Goal: Contribute content: Add original content to the website for others to see

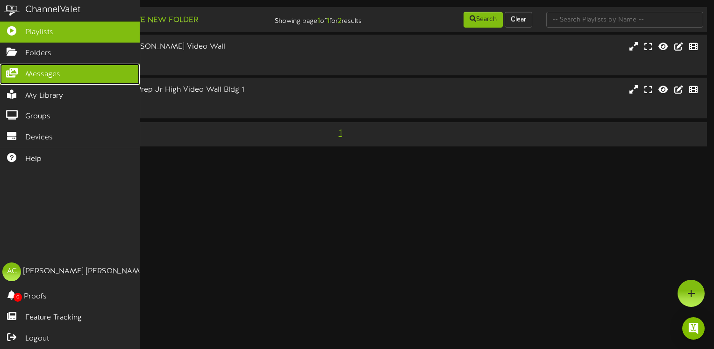
click at [19, 75] on link "Messages" at bounding box center [70, 74] width 140 height 21
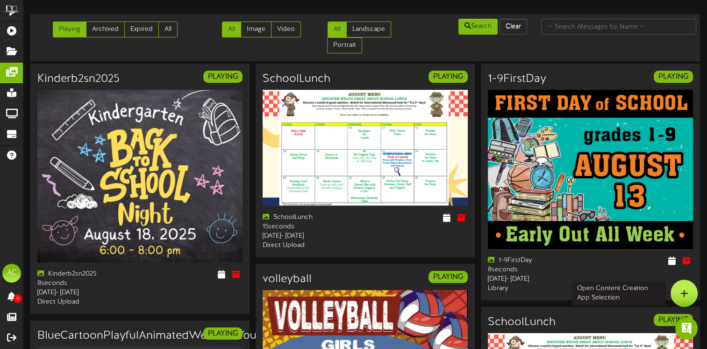
click at [690, 291] on div at bounding box center [684, 293] width 27 height 27
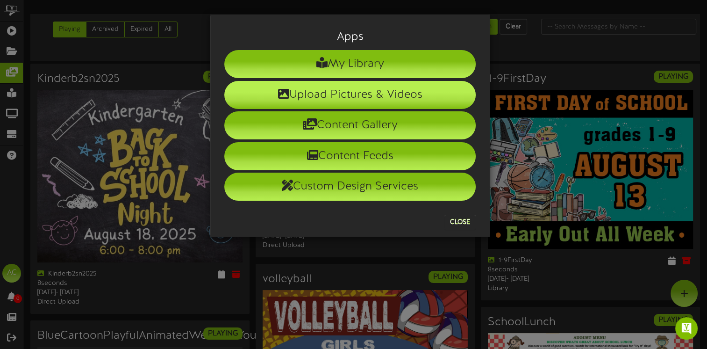
click at [331, 93] on li "Upload Pictures & Videos" at bounding box center [350, 95] width 252 height 28
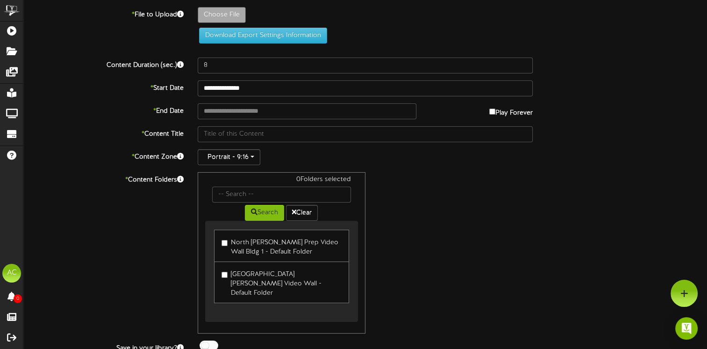
click at [282, 242] on label "North Davis Prep Video Wall Bldg 1 - Default Folder" at bounding box center [282, 246] width 120 height 22
click at [274, 282] on label "North Davis Prep Elementary Video Wall - Default Folder" at bounding box center [282, 282] width 120 height 31
click at [224, 34] on button "Download Export Settings Information" at bounding box center [263, 36] width 128 height 16
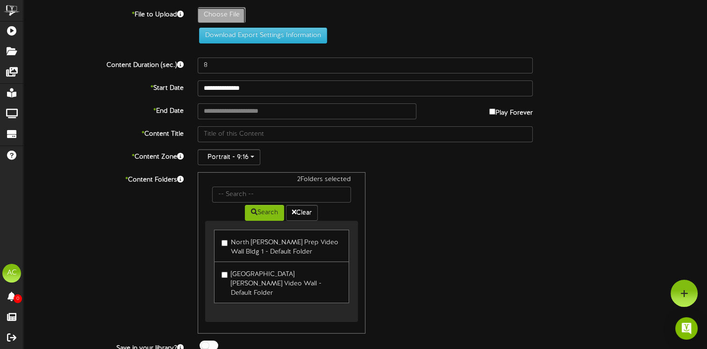
type input "**********"
type input "Liveschool813"
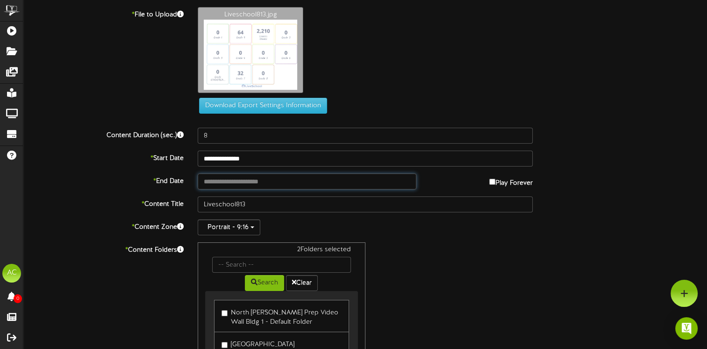
click at [282, 180] on input "text" at bounding box center [307, 181] width 219 height 16
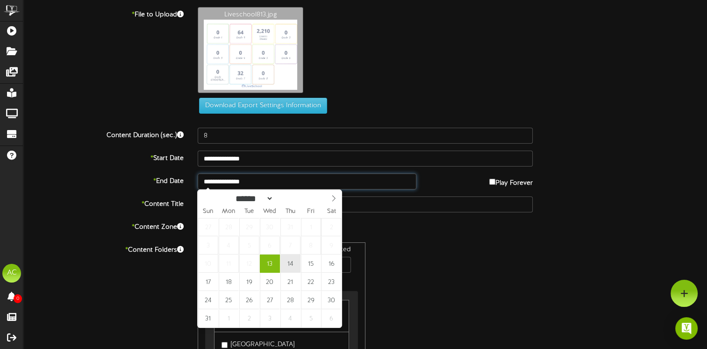
type input "**********"
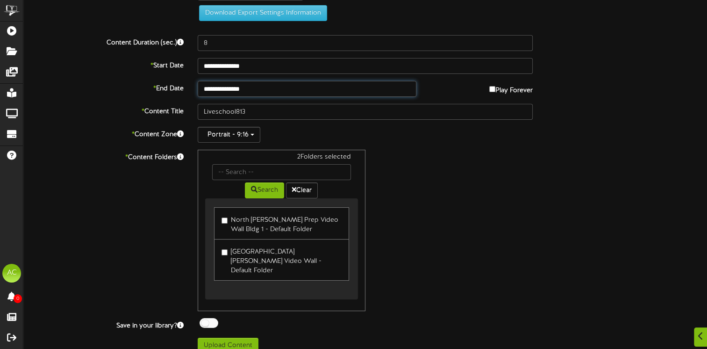
scroll to position [94, 0]
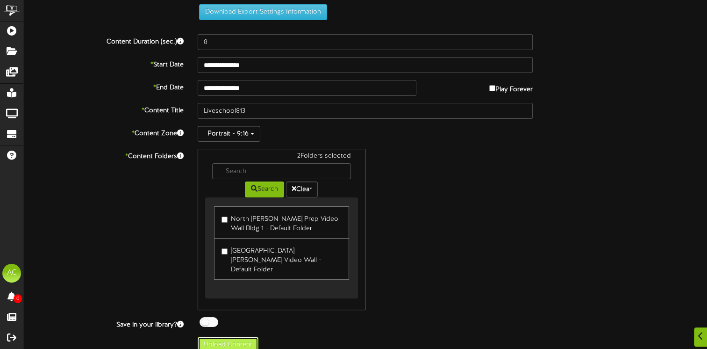
click at [240, 337] on button "Upload Content" at bounding box center [228, 345] width 61 height 16
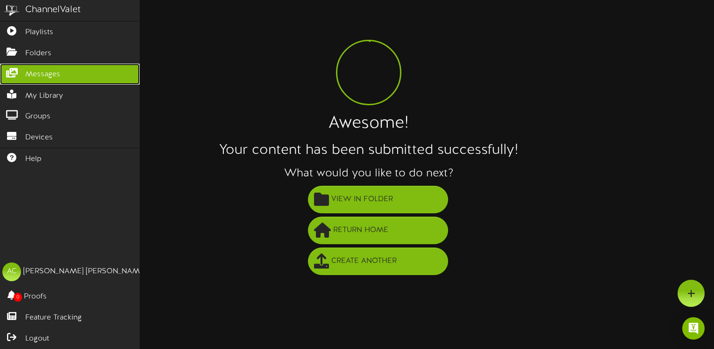
click at [36, 64] on link "Messages" at bounding box center [70, 74] width 140 height 21
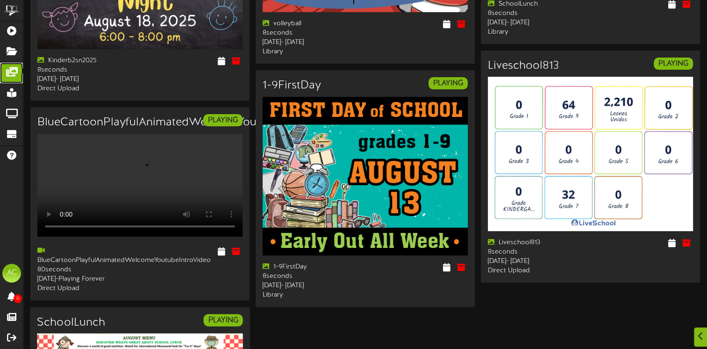
scroll to position [234, 0]
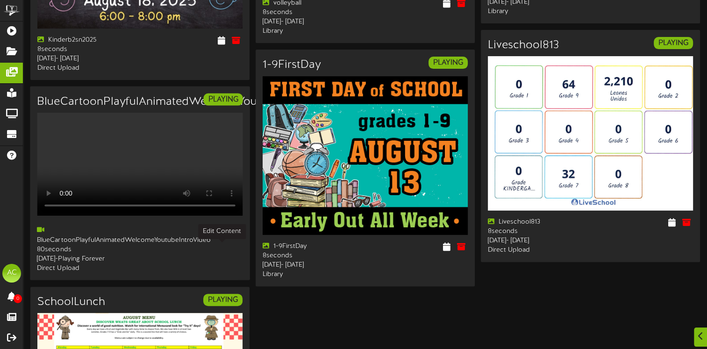
click at [221, 236] on icon at bounding box center [221, 230] width 9 height 10
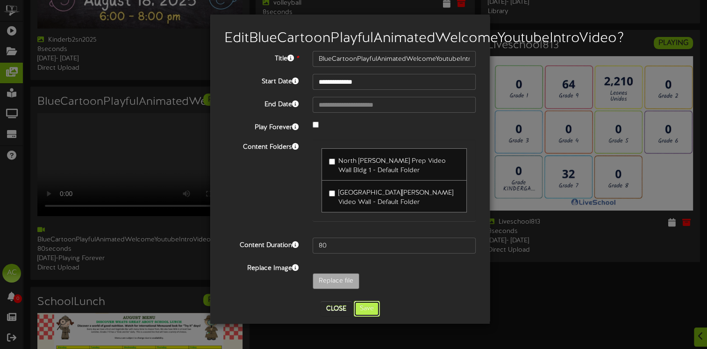
click at [366, 317] on button "Save" at bounding box center [367, 309] width 26 height 16
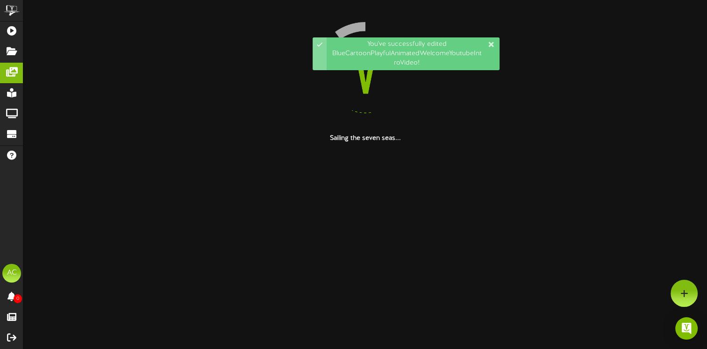
scroll to position [0, 0]
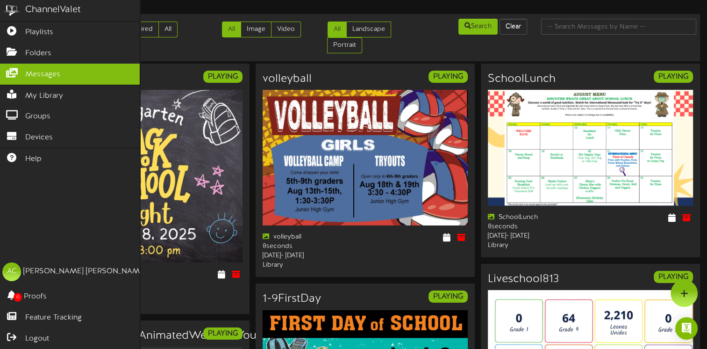
click at [29, 7] on div "ChannelValet" at bounding box center [53, 10] width 56 height 14
click at [52, 12] on div "ChannelValet" at bounding box center [53, 10] width 56 height 14
